Goal: Register for event/course

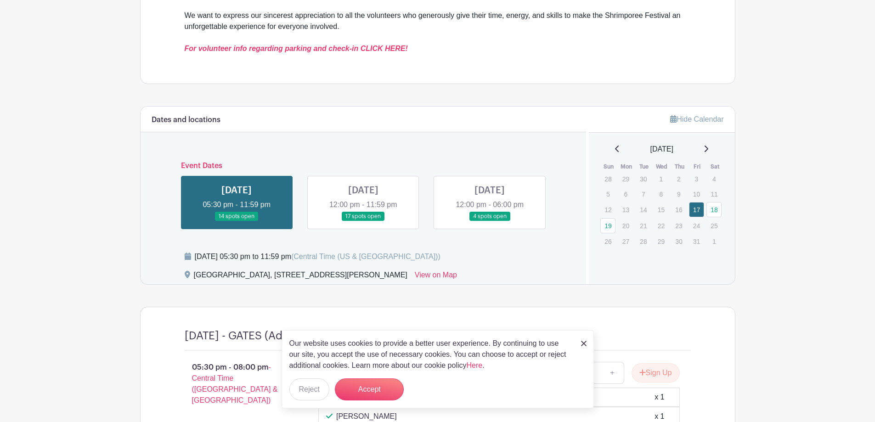
scroll to position [551, 0]
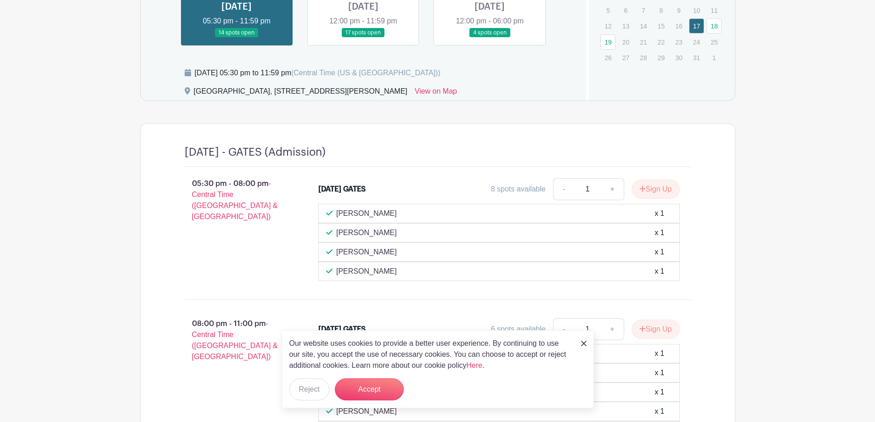
click at [583, 344] on img at bounding box center [584, 344] width 6 height 6
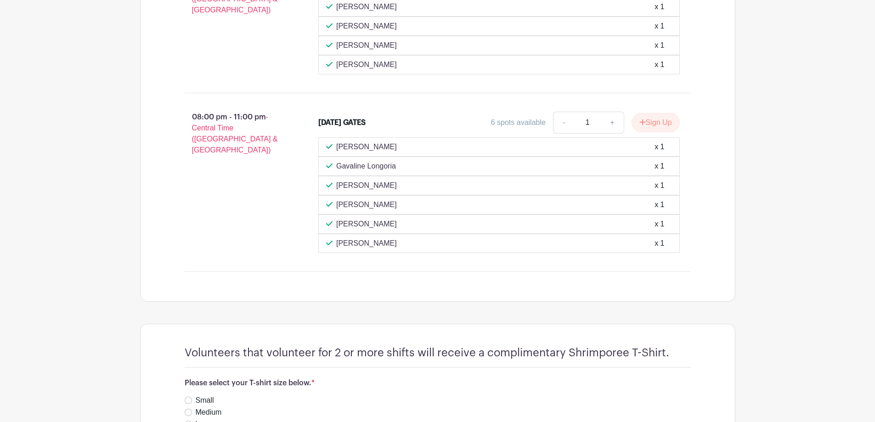
scroll to position [574, 0]
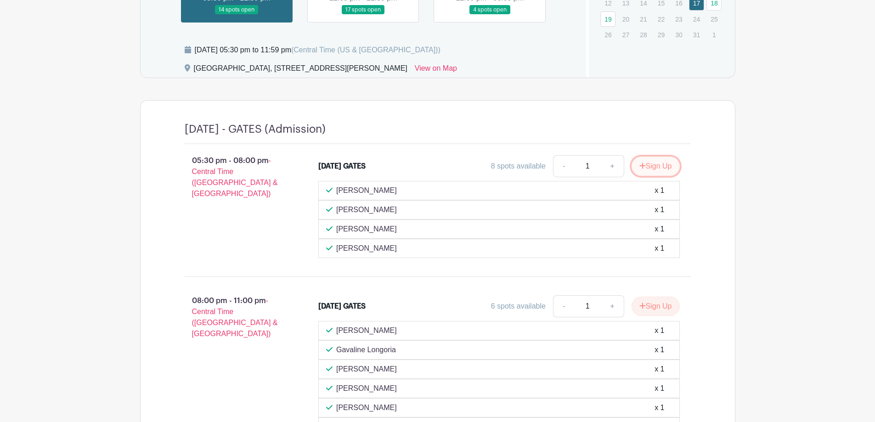
click at [665, 167] on button "Sign Up" at bounding box center [656, 166] width 48 height 19
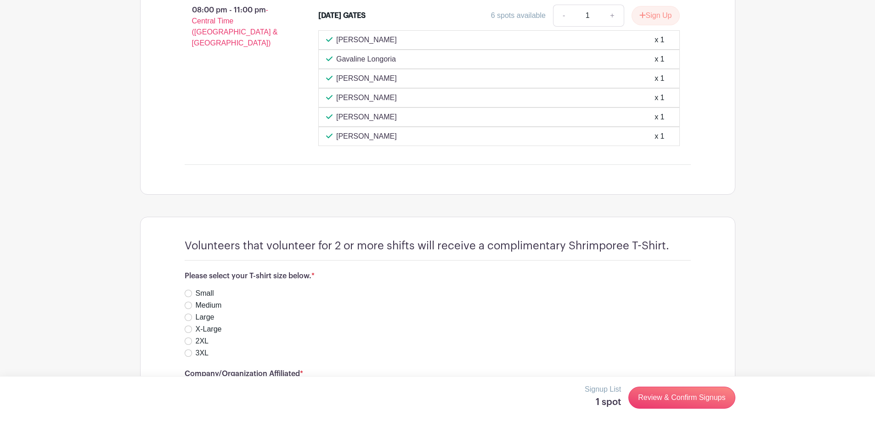
scroll to position [942, 0]
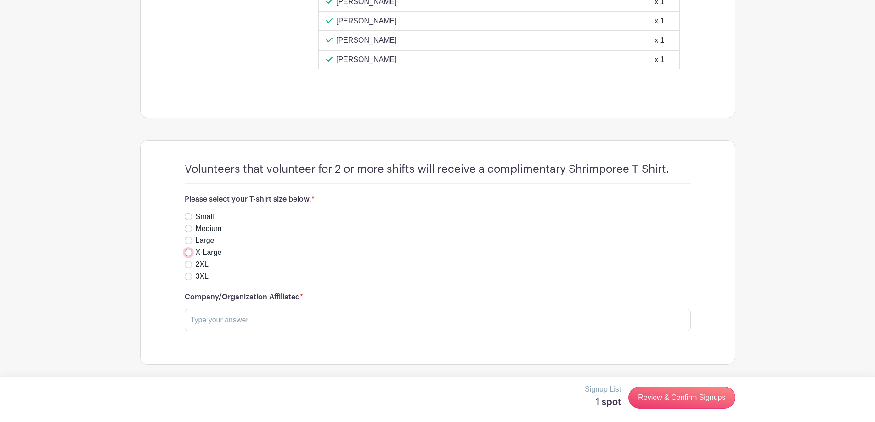
click at [188, 254] on input "X-Large" at bounding box center [188, 252] width 7 height 7
radio input "true"
click at [443, 316] on input "text" at bounding box center [438, 320] width 506 height 22
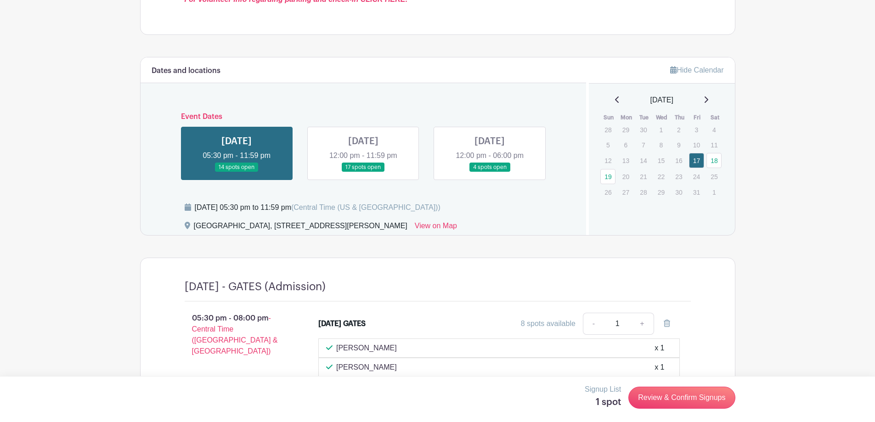
scroll to position [417, 0]
type input "City of [GEOGRAPHIC_DATA]"
click at [363, 172] on link at bounding box center [363, 172] width 0 height 0
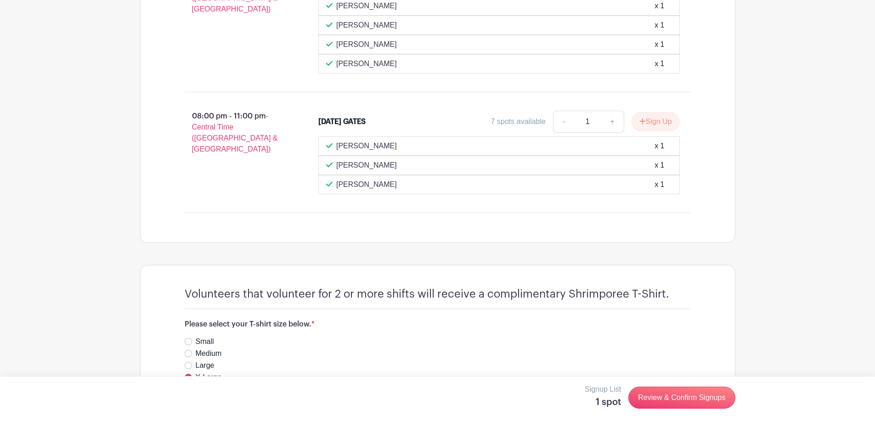
scroll to position [969, 0]
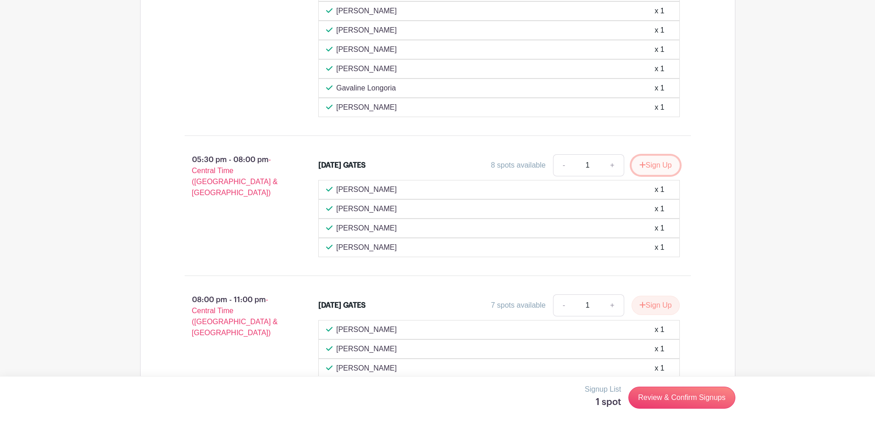
click at [658, 169] on button "Sign Up" at bounding box center [656, 165] width 48 height 19
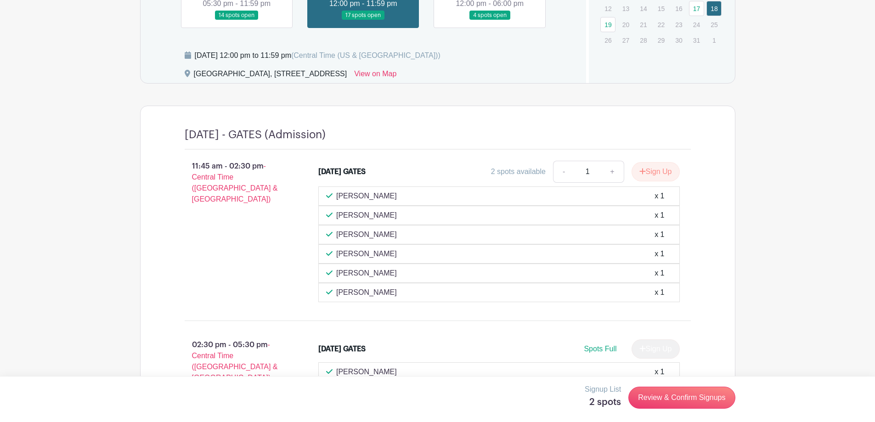
scroll to position [385, 0]
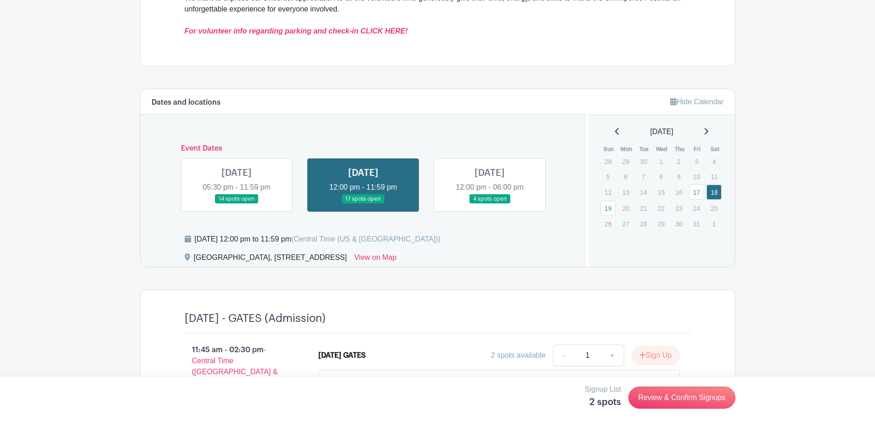
click at [490, 204] on link at bounding box center [490, 204] width 0 height 0
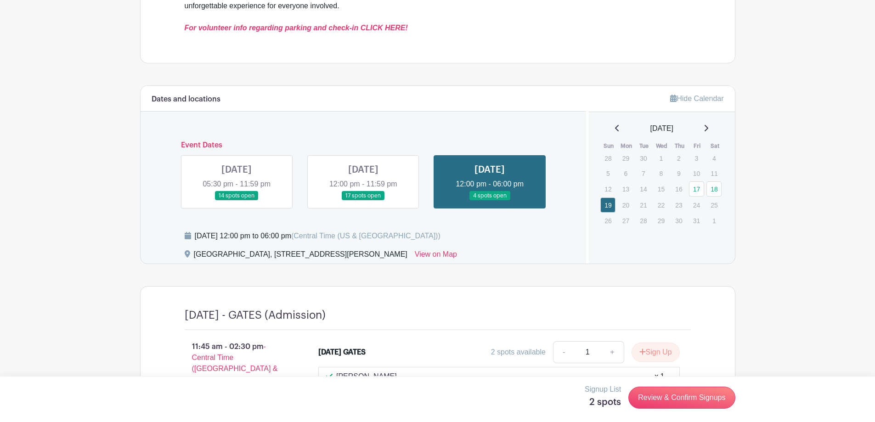
scroll to position [385, 0]
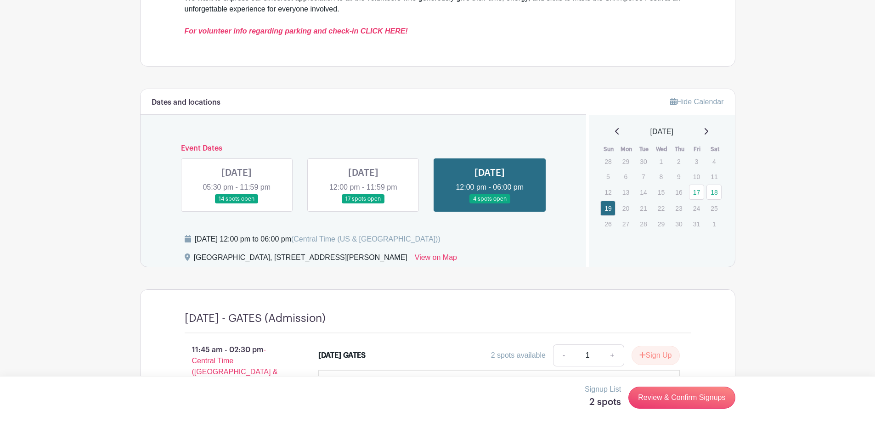
click at [363, 204] on link at bounding box center [363, 204] width 0 height 0
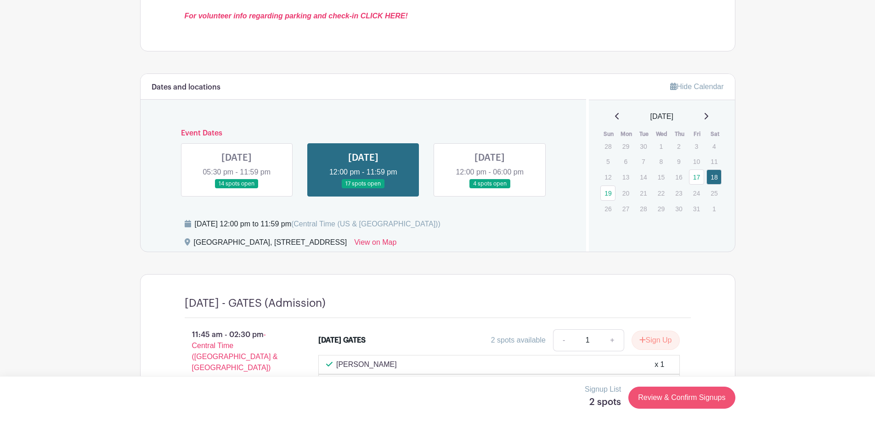
scroll to position [385, 0]
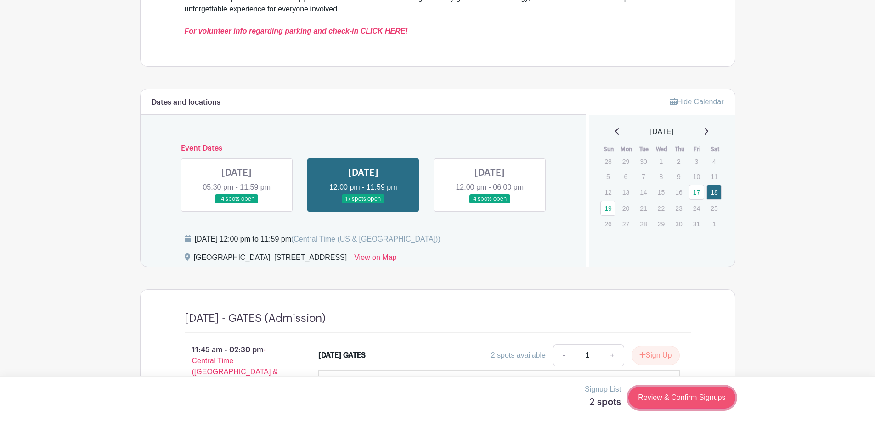
click at [713, 405] on link "Review & Confirm Signups" at bounding box center [682, 398] width 107 height 22
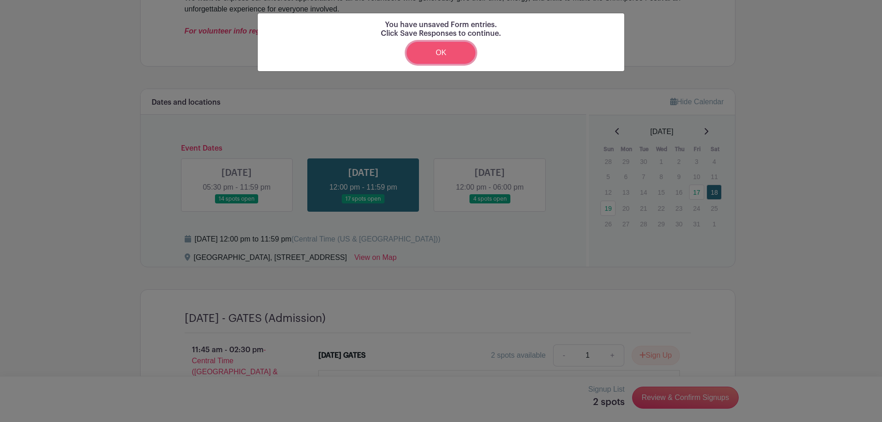
click at [446, 53] on link "OK" at bounding box center [441, 53] width 69 height 22
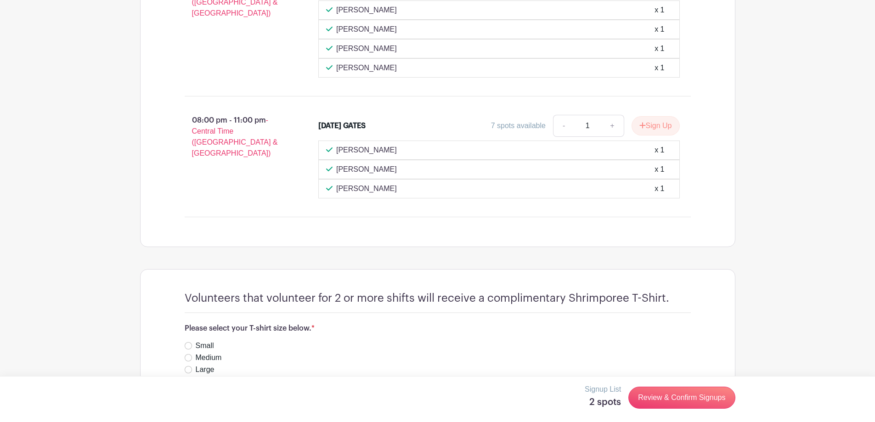
scroll to position [1304, 0]
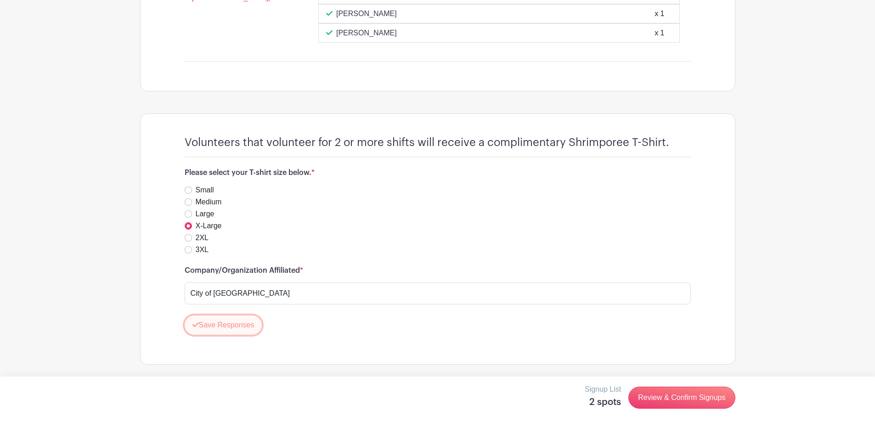
click at [229, 332] on button "Save Responses" at bounding box center [224, 325] width 78 height 19
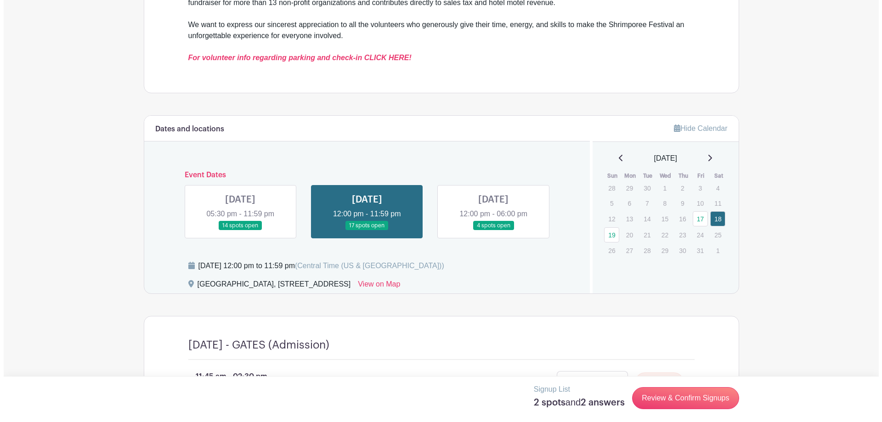
scroll to position [542, 0]
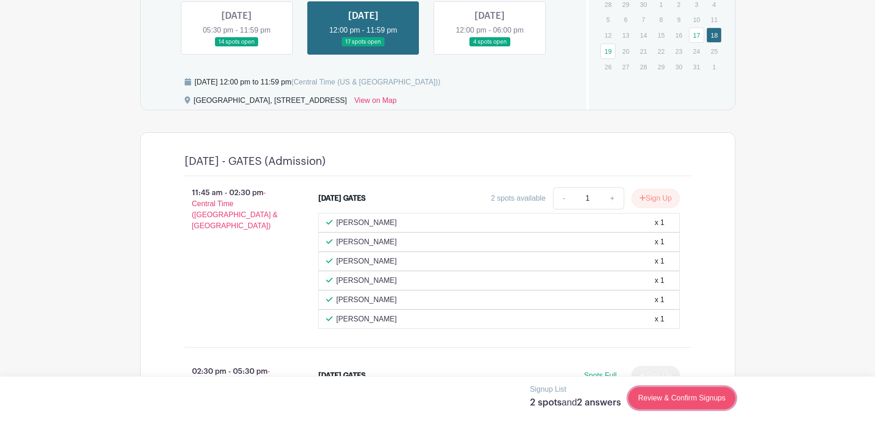
click at [680, 400] on link "Review & Confirm Signups" at bounding box center [682, 398] width 107 height 22
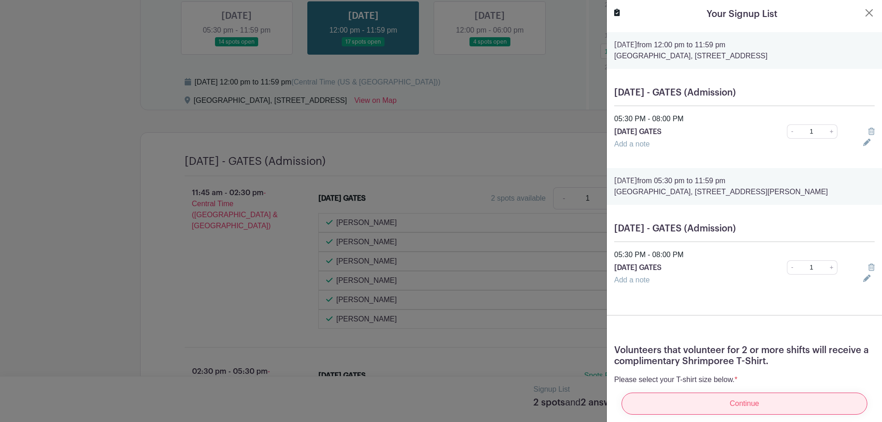
click at [682, 396] on input "Continue" at bounding box center [745, 404] width 246 height 22
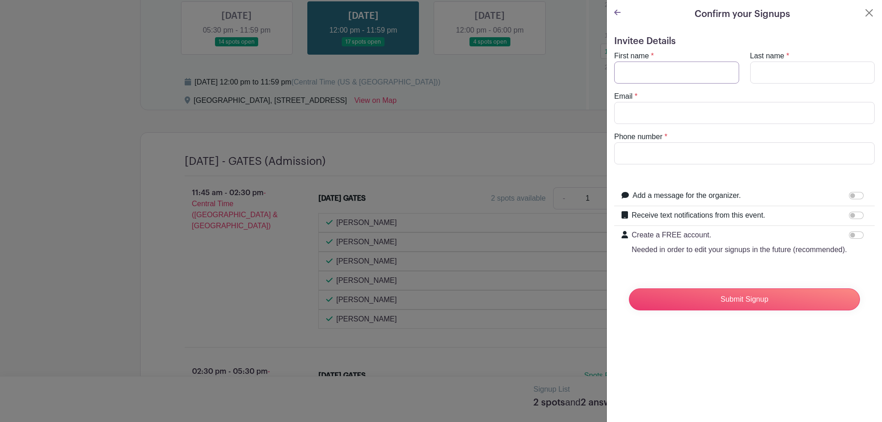
click at [661, 72] on input "First name" at bounding box center [676, 73] width 125 height 22
type input "[PERSON_NAME]"
type input "[EMAIL_ADDRESS][DOMAIN_NAME]"
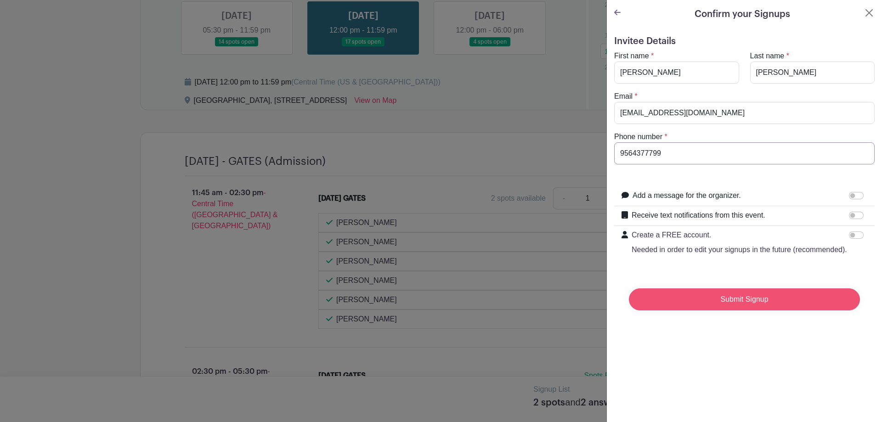
type input "9564377799"
click at [754, 309] on input "Submit Signup" at bounding box center [744, 300] width 231 height 22
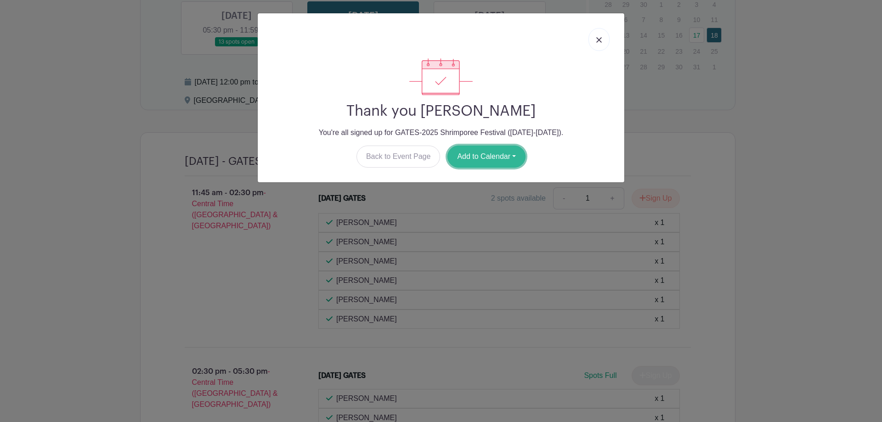
click at [480, 162] on button "Add to Calendar" at bounding box center [487, 157] width 78 height 22
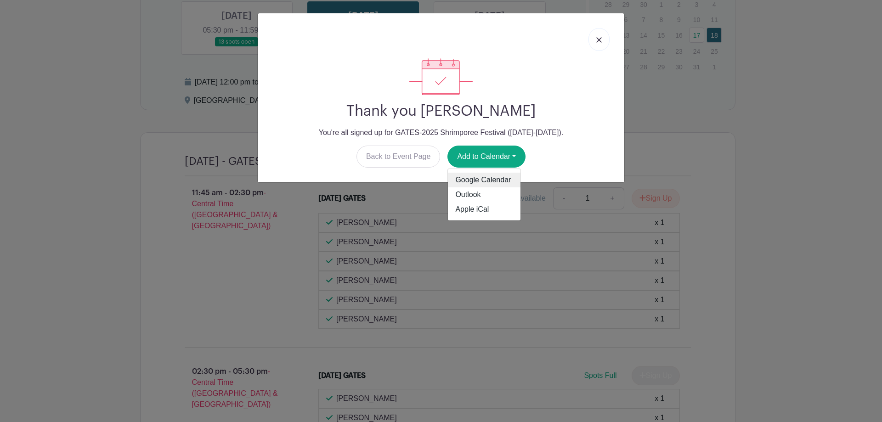
click at [481, 176] on link "Google Calendar" at bounding box center [484, 180] width 73 height 15
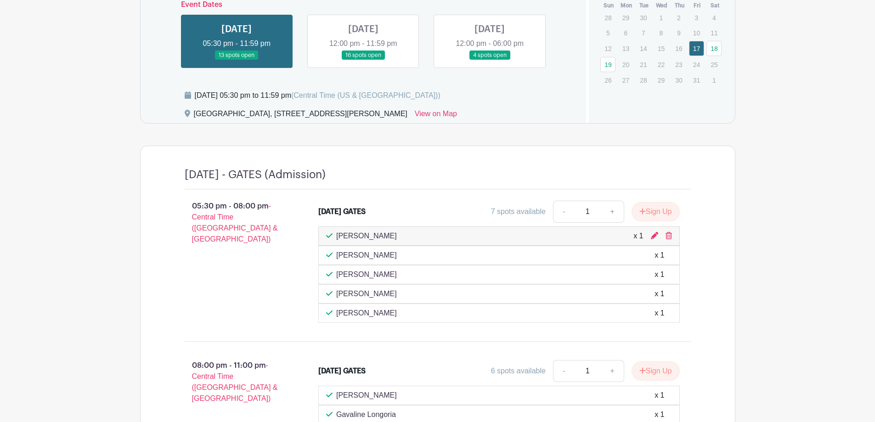
scroll to position [551, 0]
